Goal: Information Seeking & Learning: Compare options

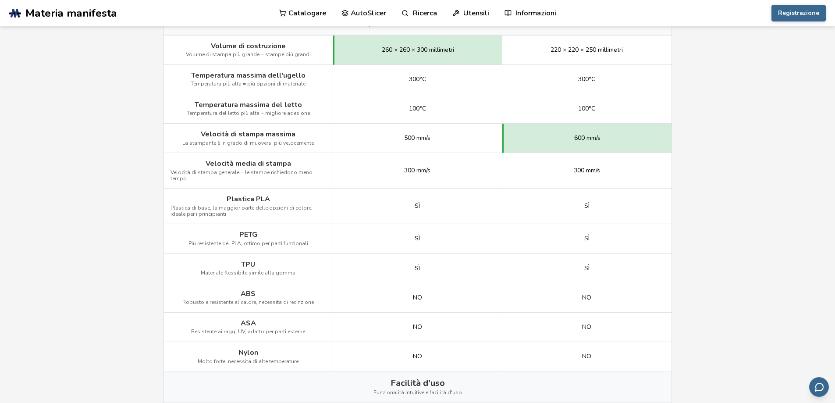
scroll to position [482, 0]
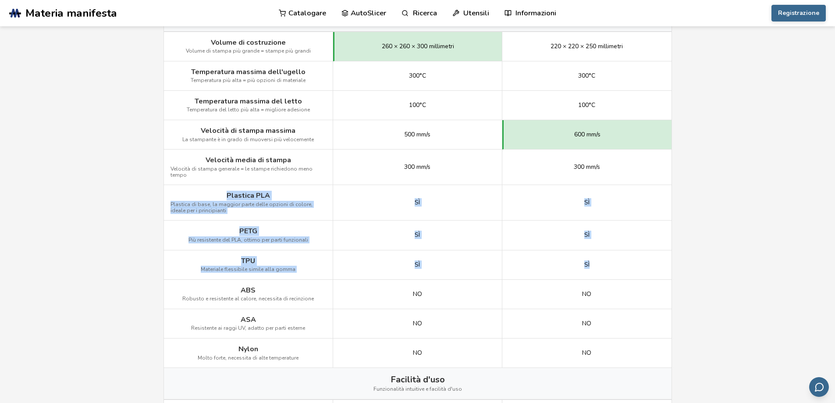
drag, startPoint x: 553, startPoint y: 256, endPoint x: 220, endPoint y: 186, distance: 339.7
click at [0, 0] on div "Immagine Dettagli Visualizza i dettagli di Creality Hi Visualizza i dettagli di…" at bounding box center [0, 0] width 0 height 0
click at [220, 186] on div "Plastica PLA Plastica di base, la maggior parte delle opzioni di colore, ideale…" at bounding box center [248, 203] width 169 height 36
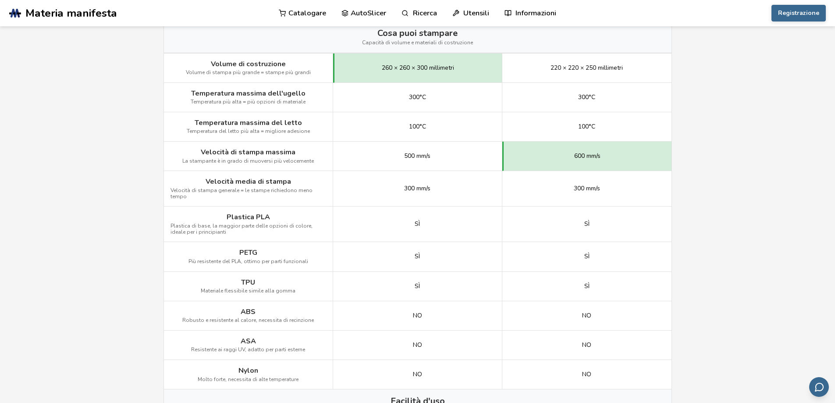
scroll to position [439, 0]
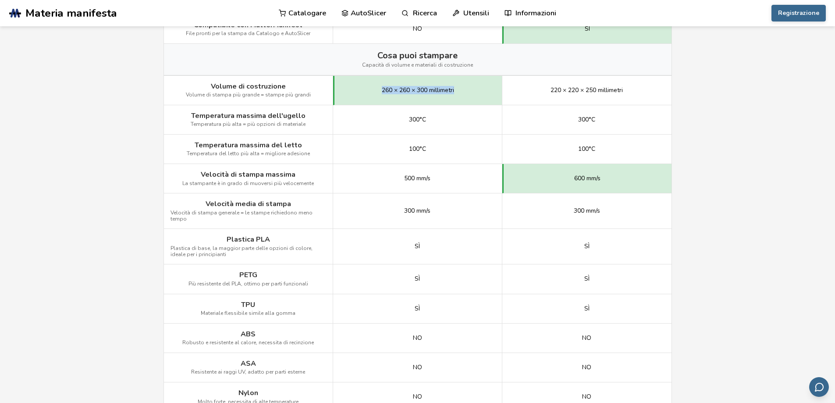
drag, startPoint x: 381, startPoint y: 91, endPoint x: 467, endPoint y: 91, distance: 86.4
click at [467, 91] on div "260 × 260 × 300 millimetri" at bounding box center [417, 90] width 169 height 29
drag, startPoint x: 377, startPoint y: 92, endPoint x: 466, endPoint y: 93, distance: 89.5
click at [466, 93] on div "260 × 260 × 300 millimetri" at bounding box center [417, 90] width 169 height 29
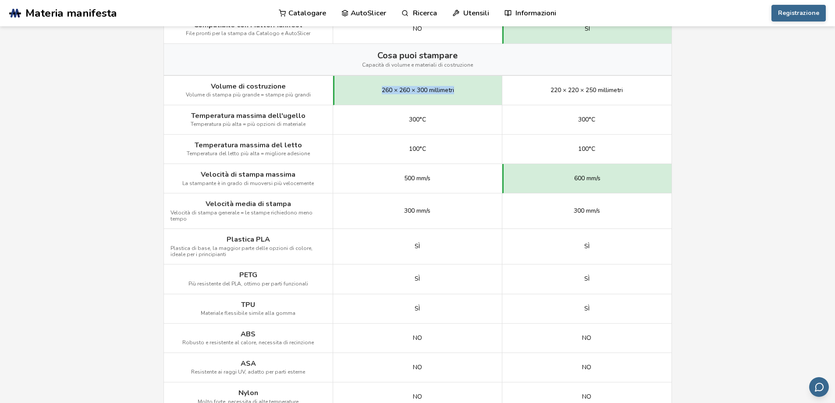
click at [466, 93] on div "260 × 260 × 300 millimetri" at bounding box center [417, 90] width 169 height 29
